Goal: Information Seeking & Learning: Learn about a topic

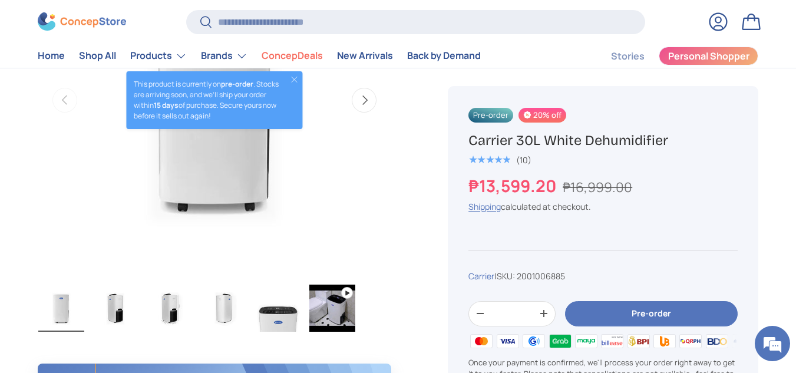
scroll to position [412, 0]
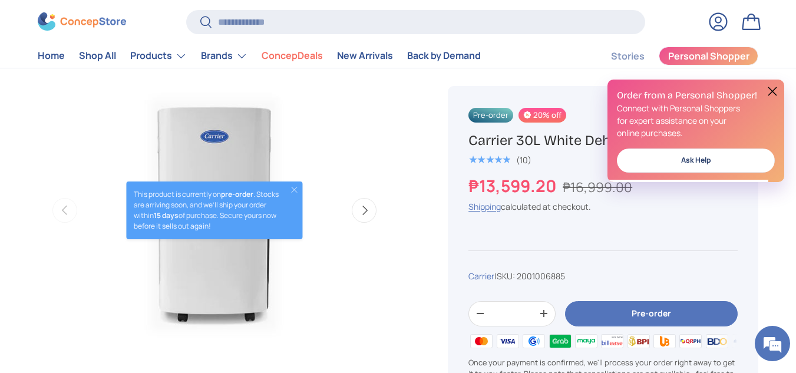
click at [295, 190] on button "Close" at bounding box center [294, 189] width 9 height 9
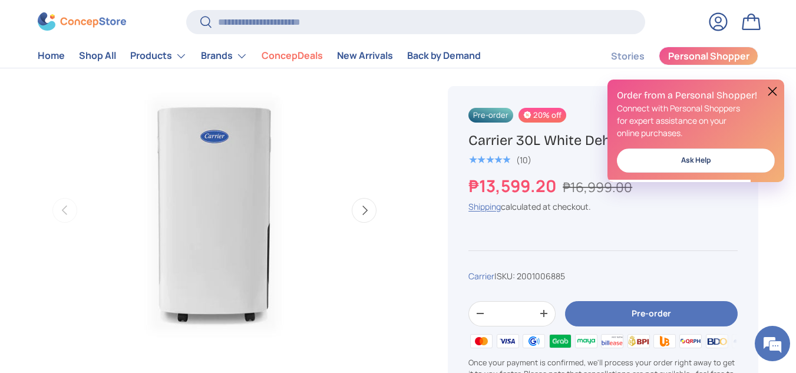
click at [371, 206] on button "Next" at bounding box center [364, 210] width 25 height 25
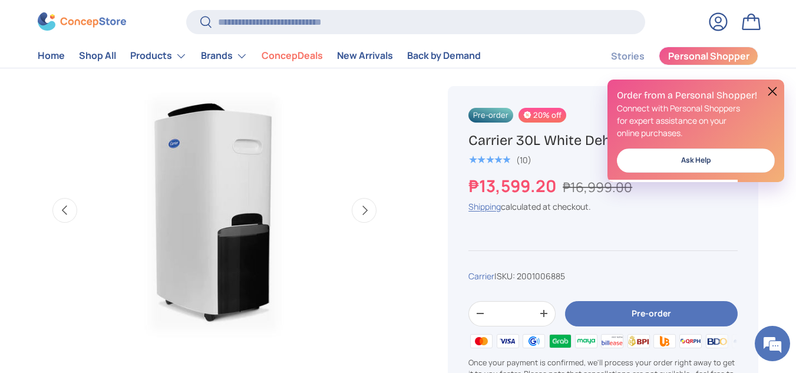
click at [371, 206] on button "Next" at bounding box center [364, 210] width 25 height 25
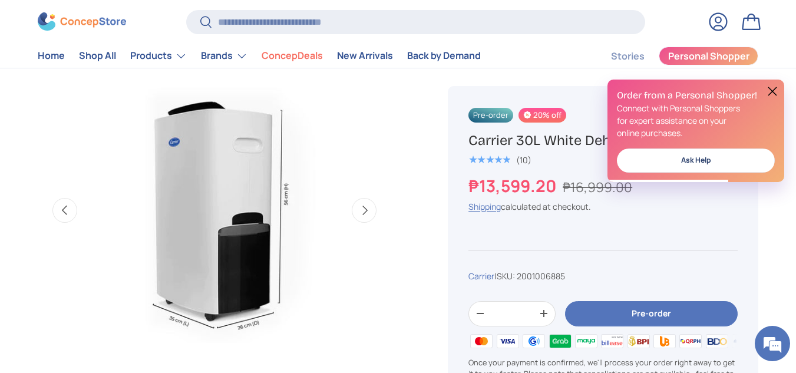
click at [371, 206] on button "Next" at bounding box center [364, 210] width 25 height 25
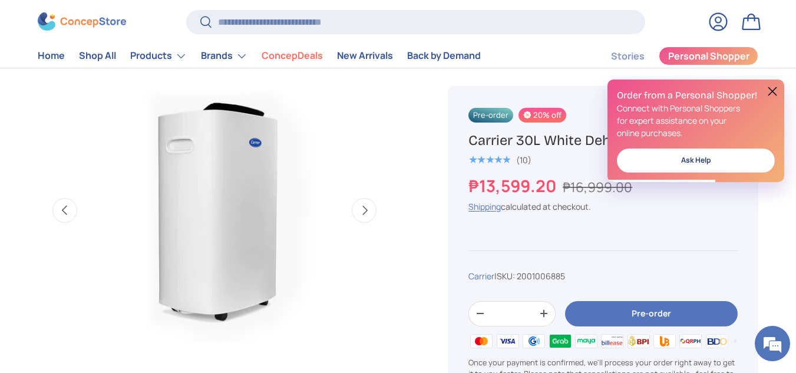
click at [371, 206] on button "Next" at bounding box center [364, 210] width 25 height 25
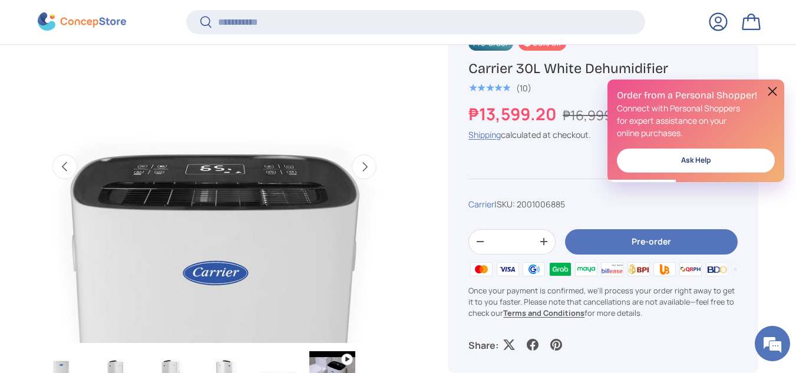
scroll to position [587, 0]
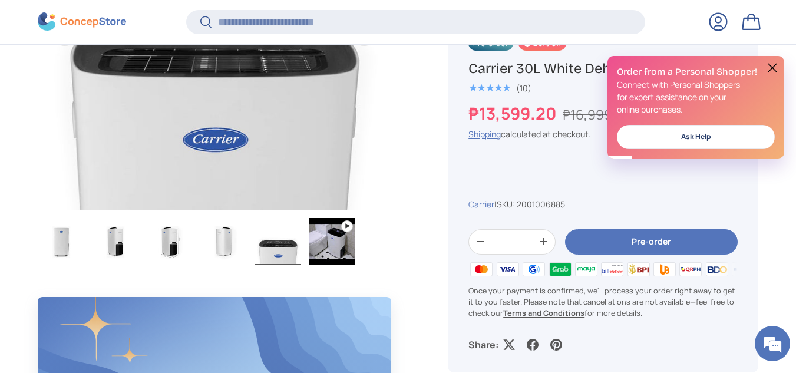
click at [118, 242] on img "Gallery Viewer" at bounding box center [116, 241] width 46 height 47
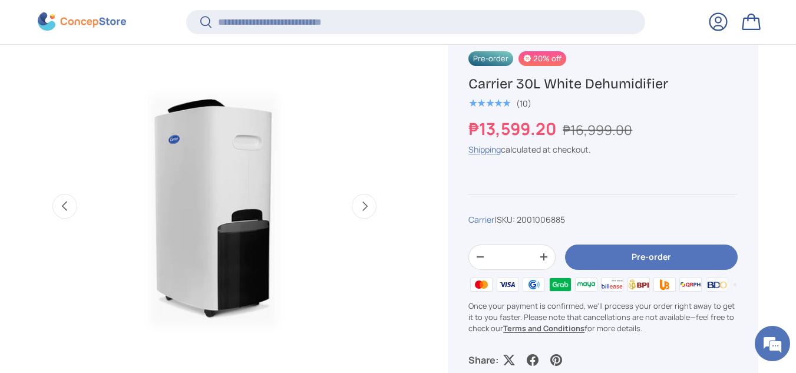
scroll to position [354, 0]
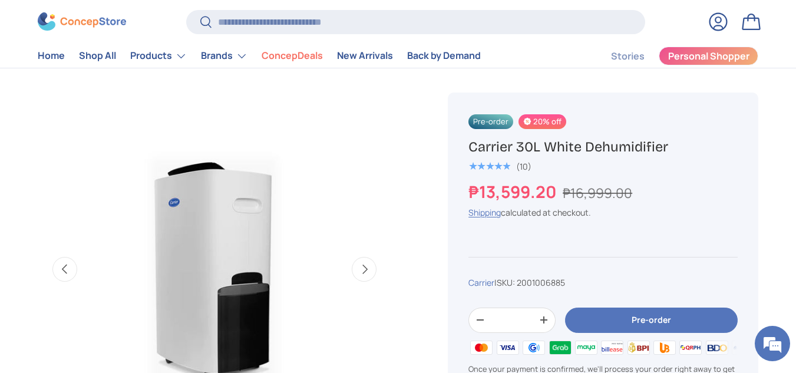
click at [377, 268] on button "Next" at bounding box center [364, 269] width 25 height 25
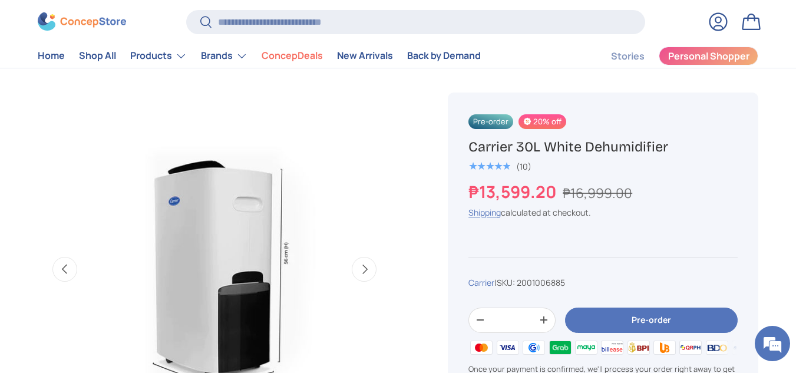
click at [371, 272] on button "Next" at bounding box center [364, 269] width 25 height 25
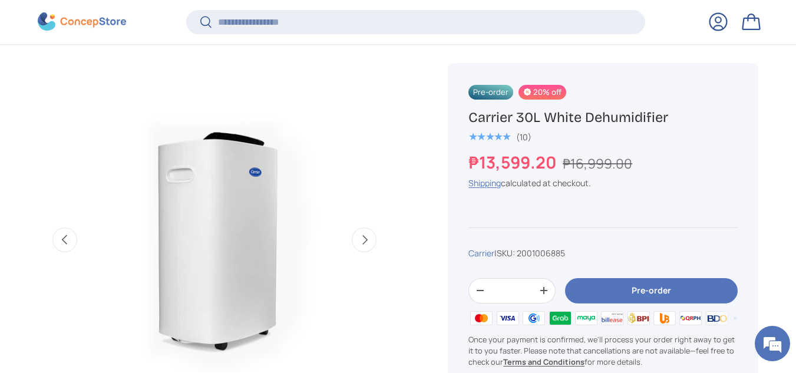
scroll to position [410, 0]
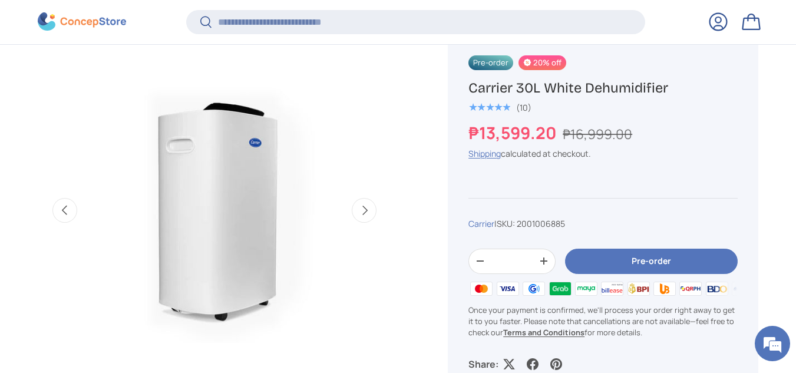
click at [372, 210] on button "Next" at bounding box center [364, 210] width 25 height 25
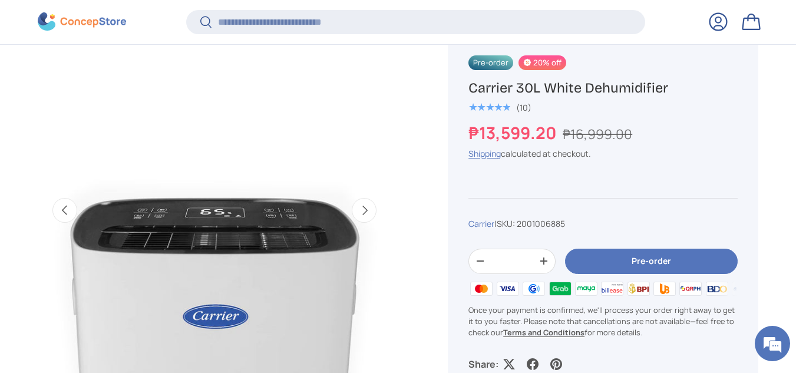
click at [372, 210] on button "Next" at bounding box center [364, 210] width 25 height 25
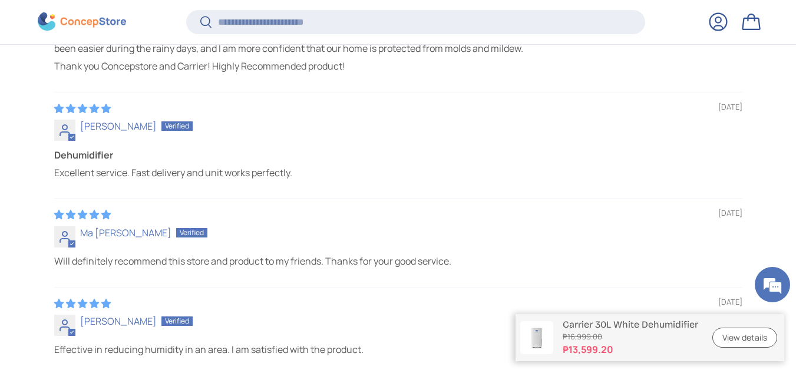
scroll to position [2871, 4720]
